Goal: Information Seeking & Learning: Learn about a topic

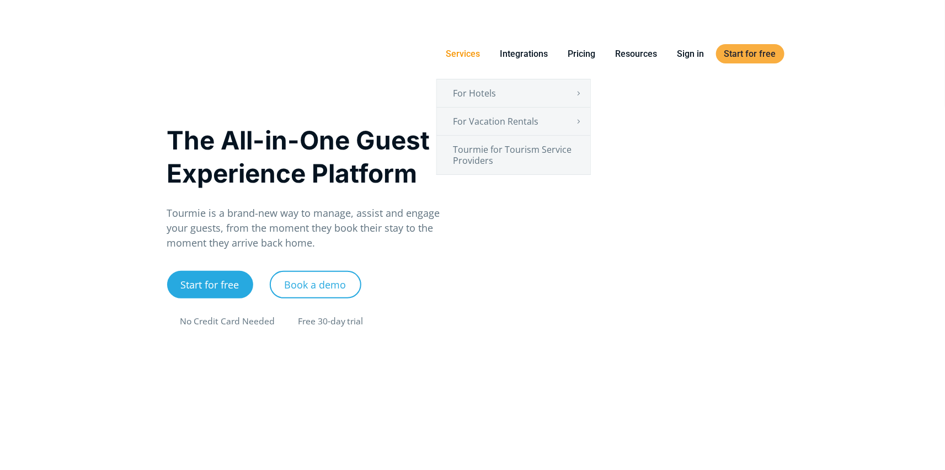
click at [456, 54] on link "Services" at bounding box center [463, 54] width 51 height 14
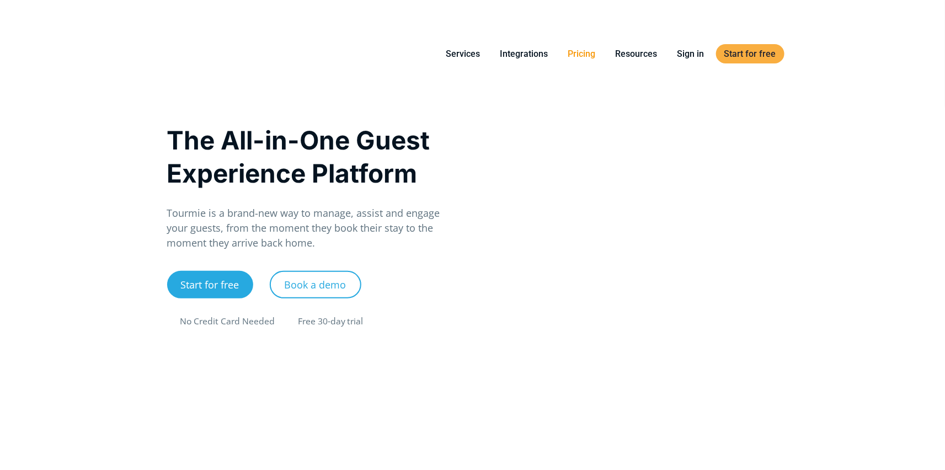
click at [590, 52] on link "Pricing" at bounding box center [582, 54] width 44 height 14
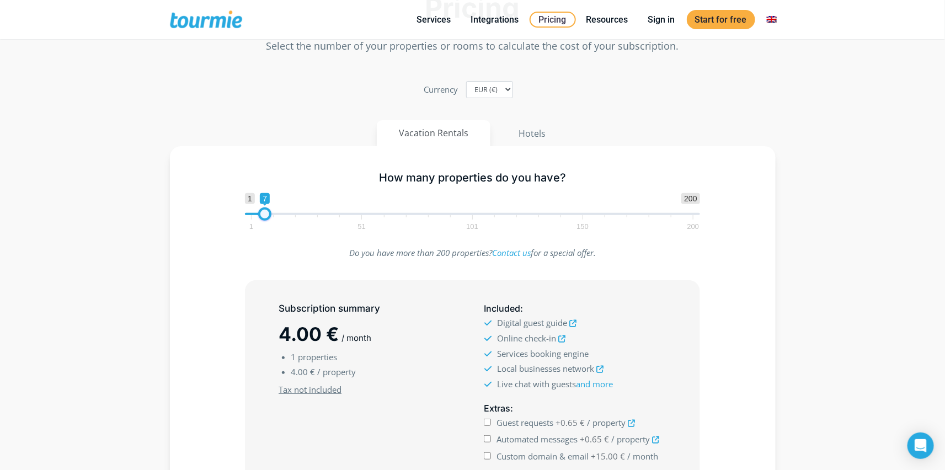
type input "6"
drag, startPoint x: 253, startPoint y: 216, endPoint x: 264, endPoint y: 219, distance: 11.4
click at [264, 219] on span at bounding box center [262, 214] width 13 height 13
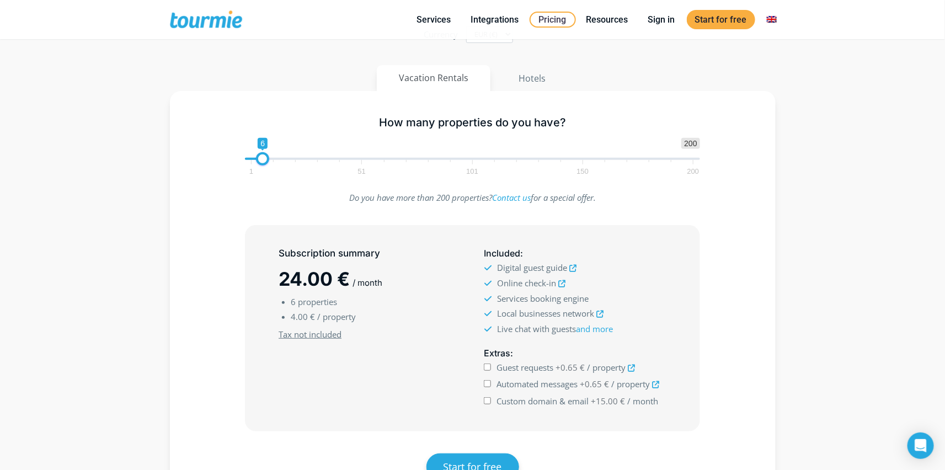
click at [576, 267] on icon at bounding box center [573, 268] width 7 height 7
click at [857, 244] on section "Pricing Select the number of your properties or rooms to calculate the cost of …" at bounding box center [472, 228] width 945 height 661
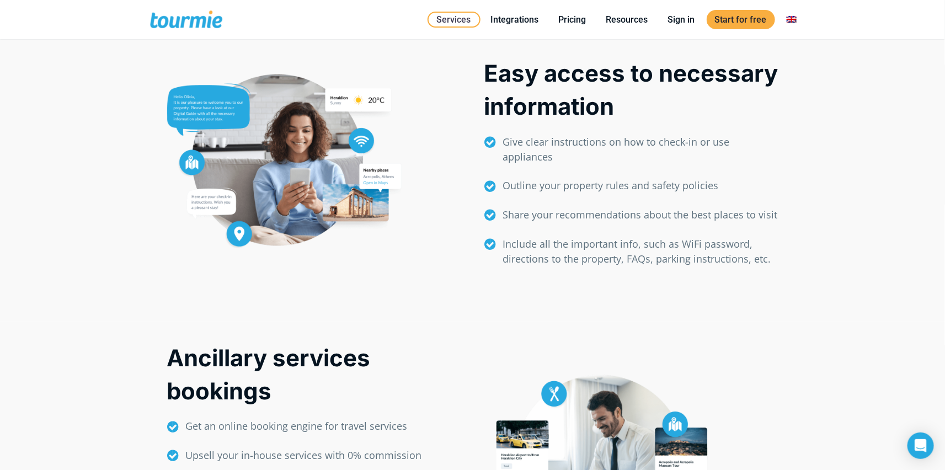
scroll to position [221, 0]
